Goal: Find specific page/section: Locate a particular part of the current website

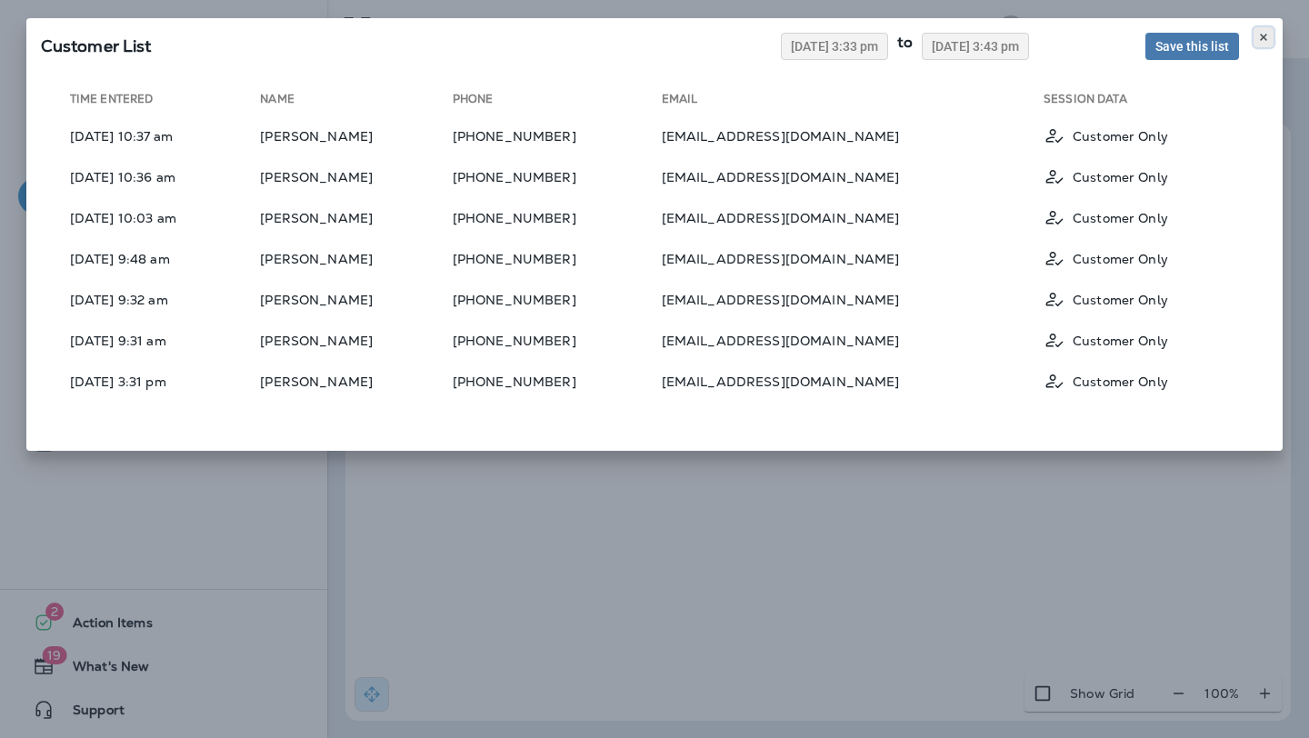
click at [1266, 28] on button at bounding box center [1264, 37] width 20 height 20
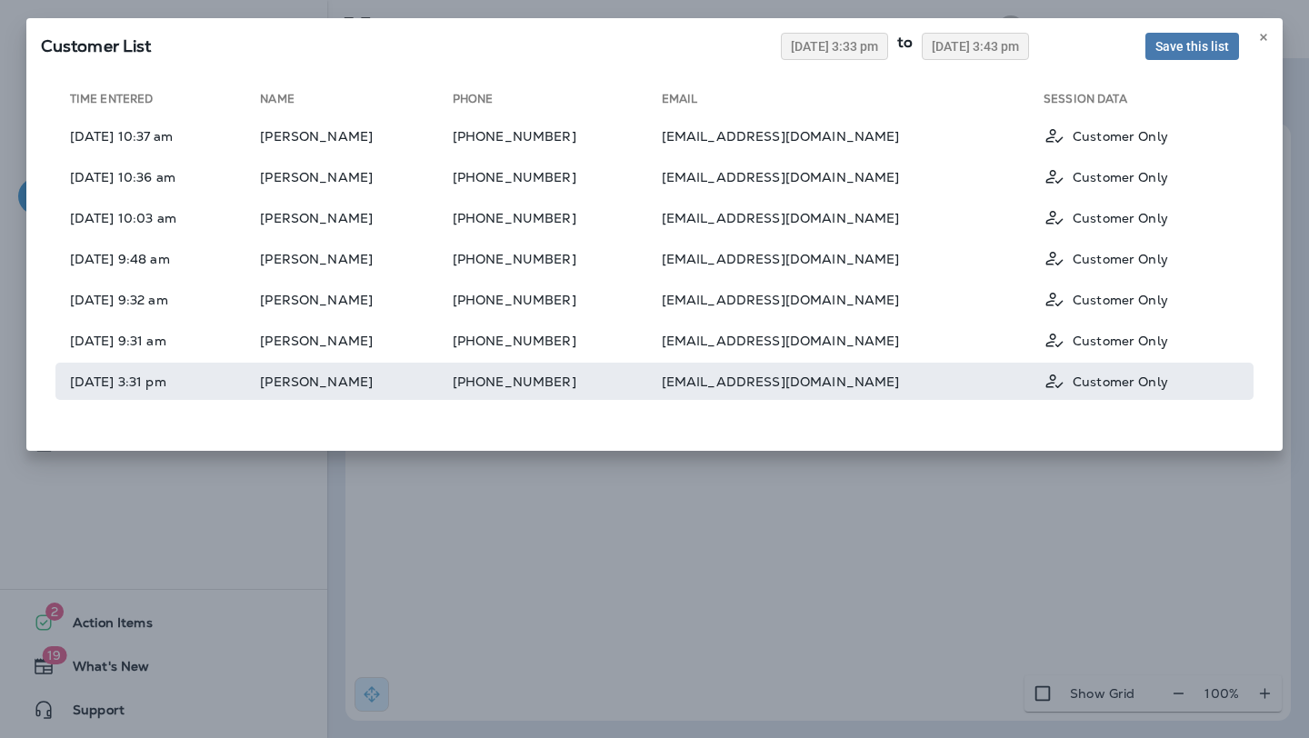
click at [452, 387] on td "[PERSON_NAME]" at bounding box center [356, 381] width 192 height 37
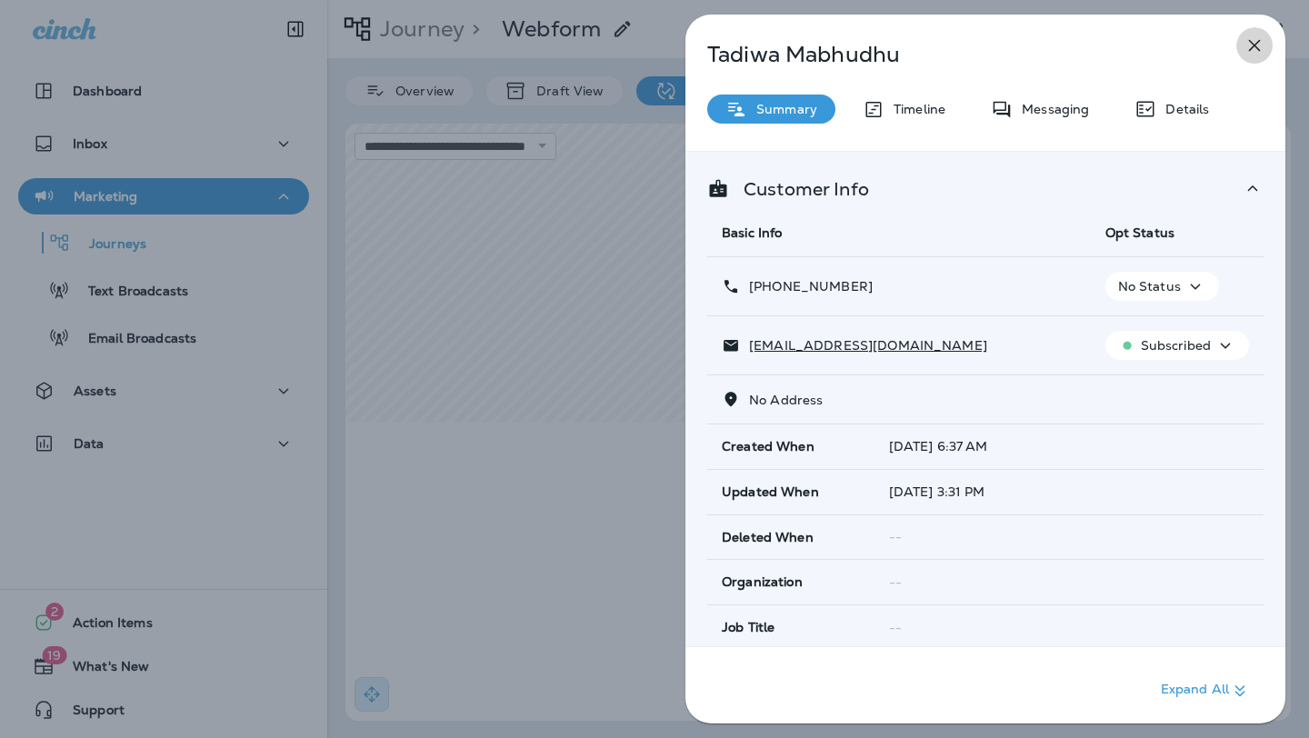
click at [1254, 47] on icon "button" at bounding box center [1255, 46] width 22 height 22
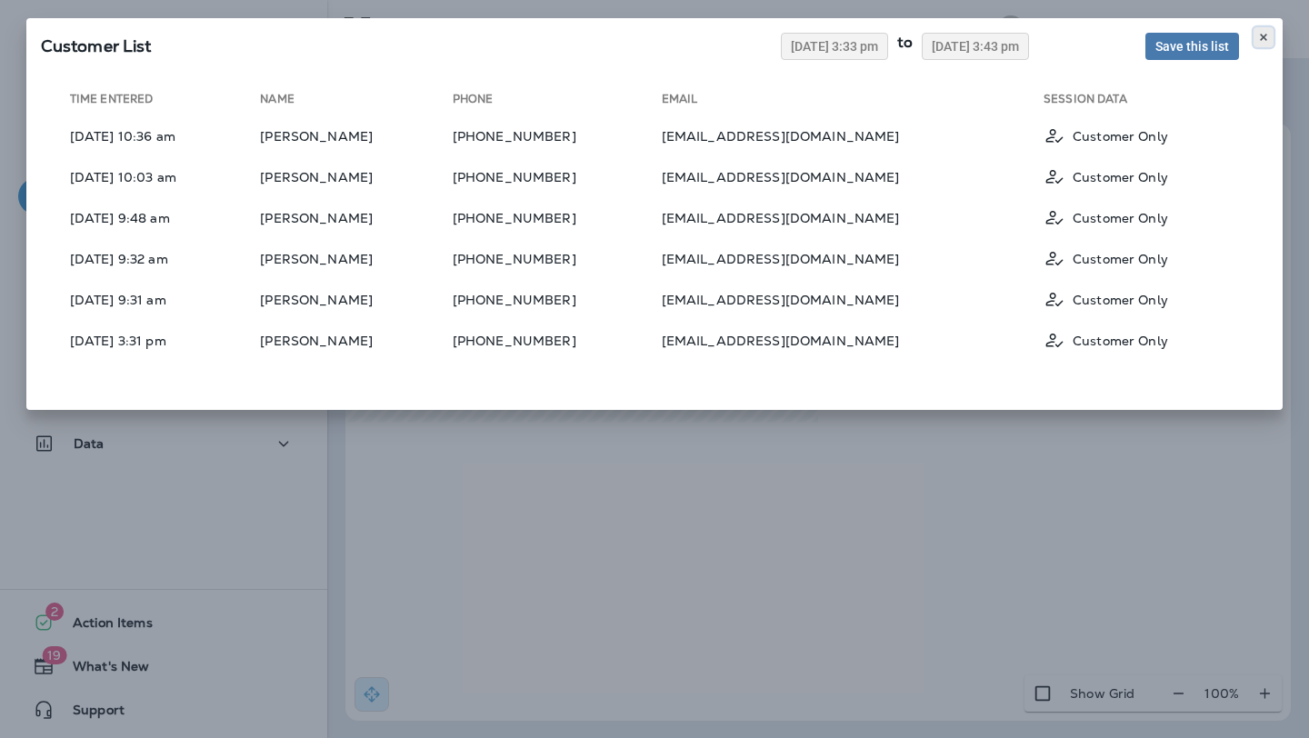
click at [1257, 35] on button at bounding box center [1264, 37] width 20 height 20
click at [1260, 27] on button at bounding box center [1264, 37] width 20 height 20
